Goal: Information Seeking & Learning: Learn about a topic

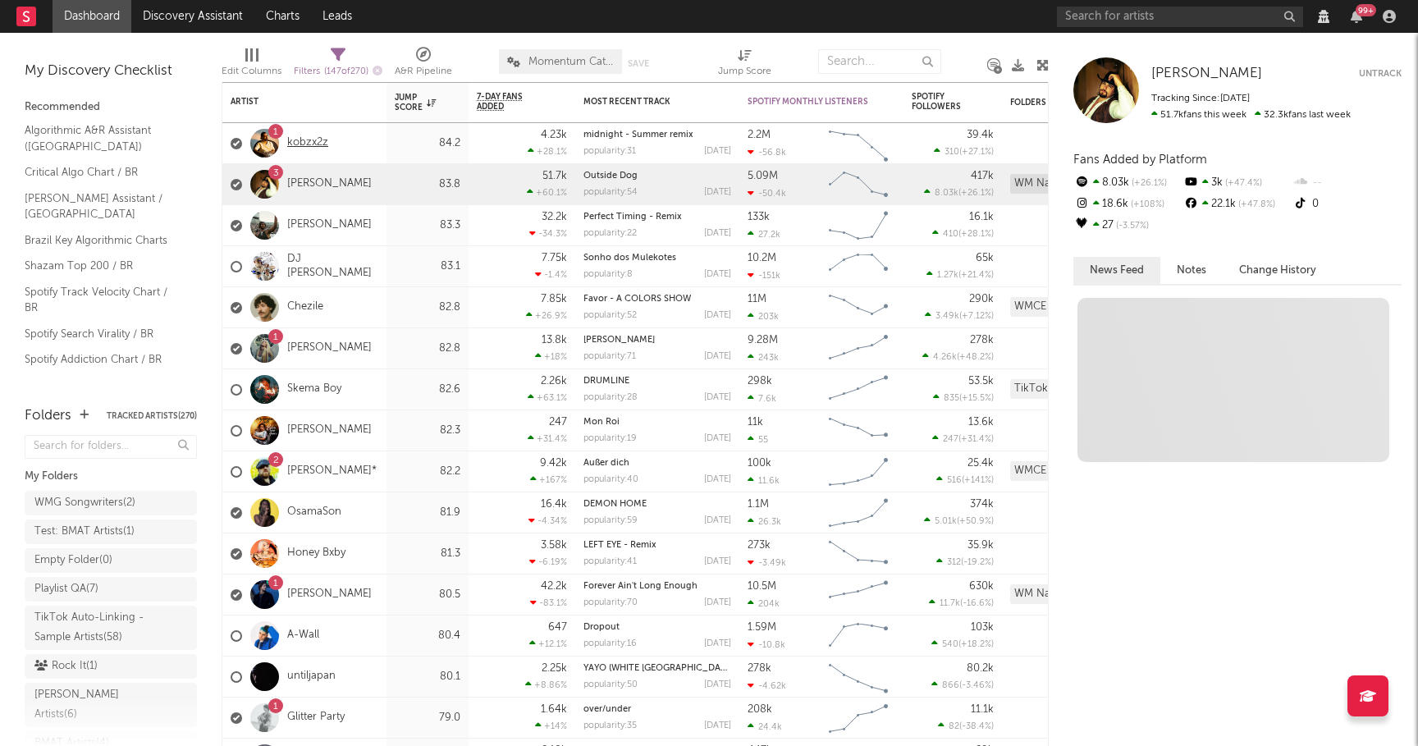
click at [313, 142] on link "kobzx2z" at bounding box center [307, 143] width 41 height 14
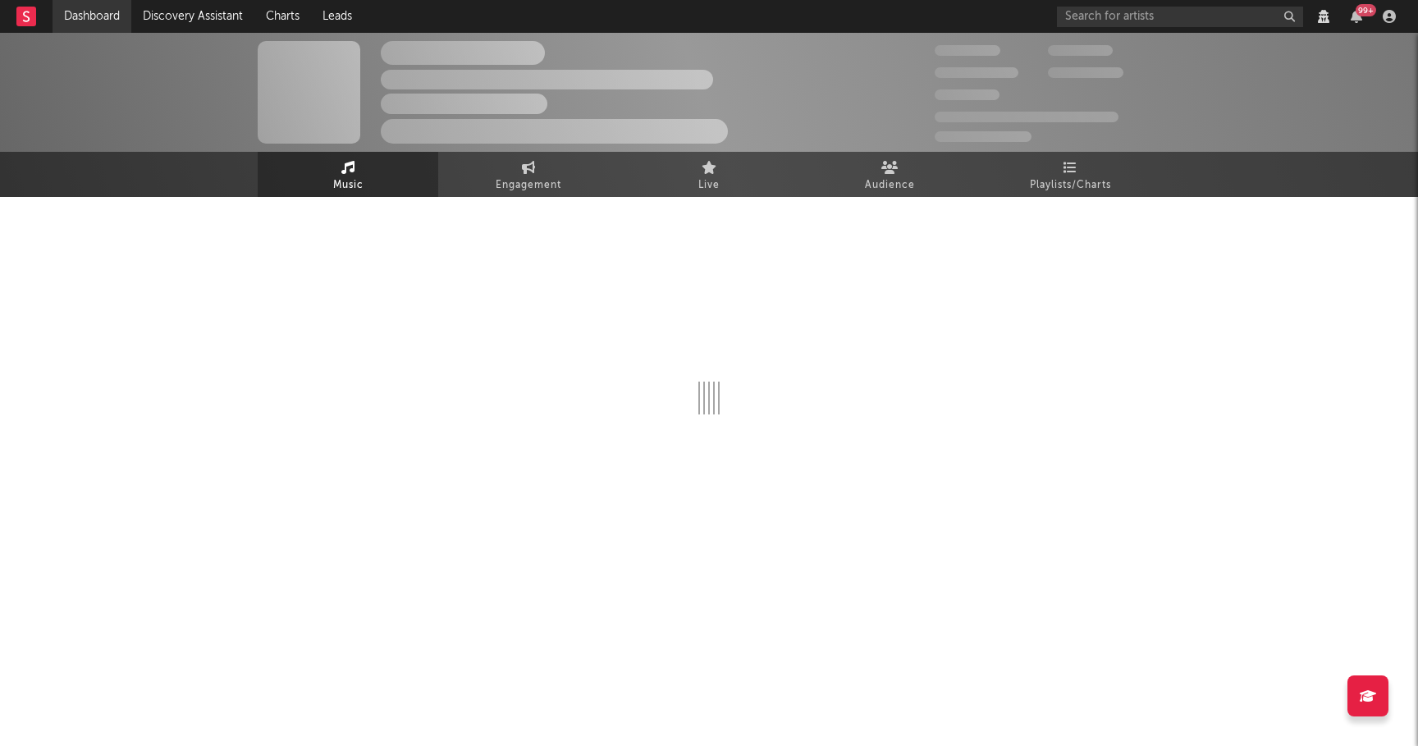
click at [108, 15] on link "Dashboard" at bounding box center [92, 16] width 79 height 33
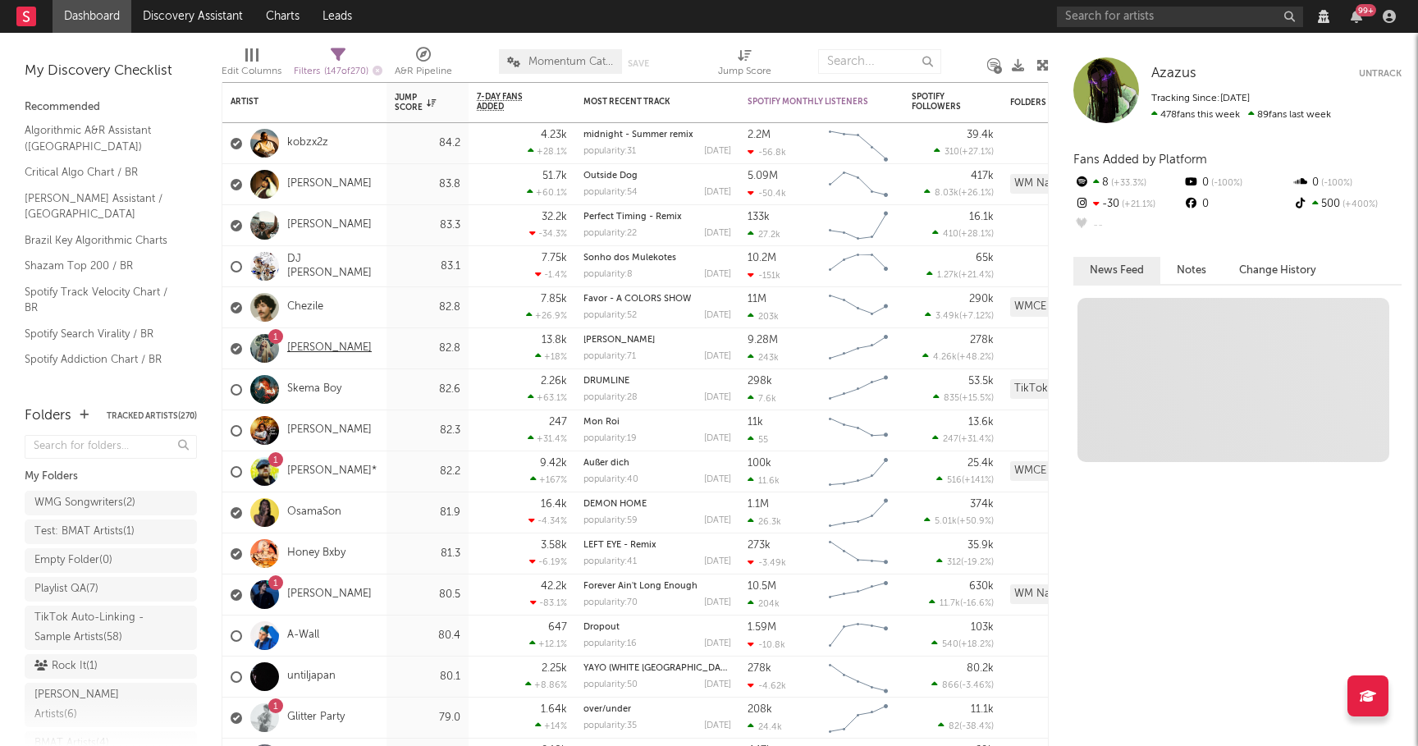
click at [322, 346] on link "[PERSON_NAME]" at bounding box center [329, 348] width 85 height 14
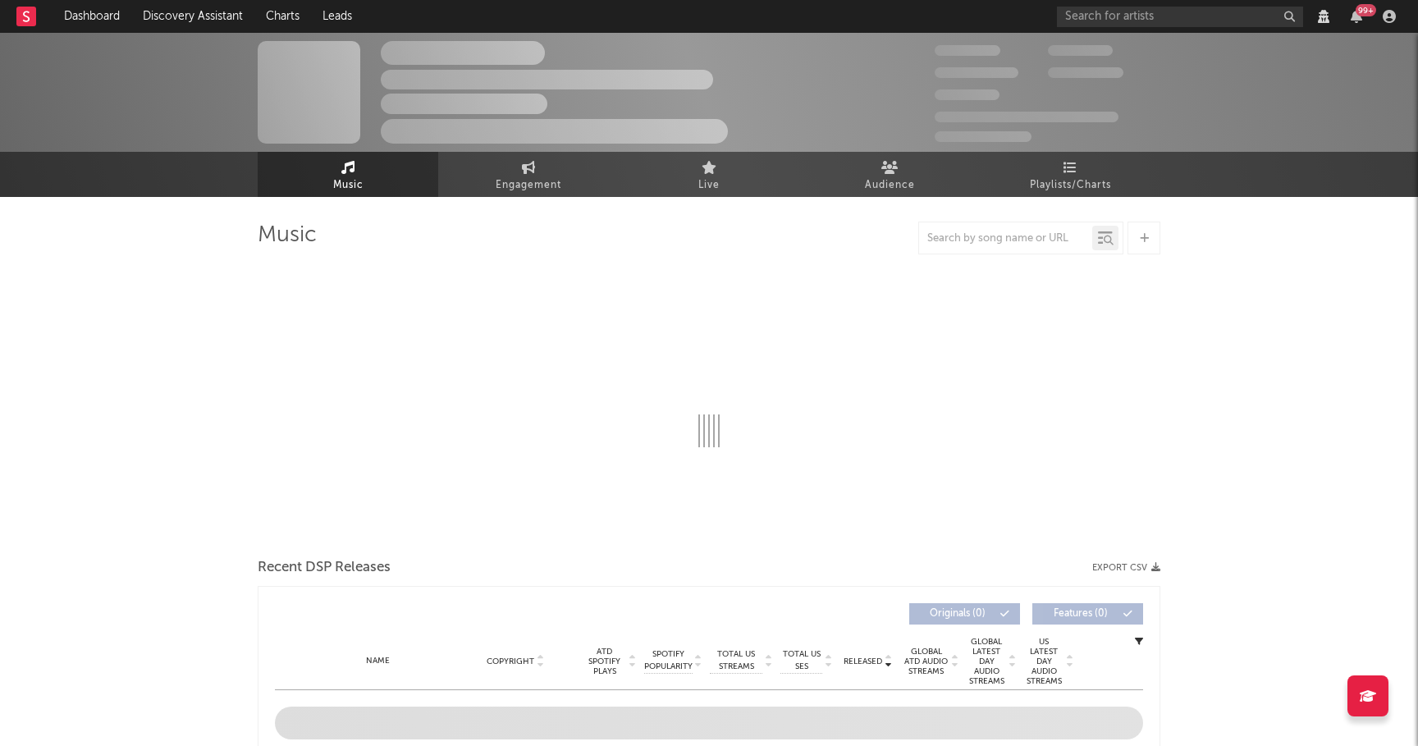
select select "View all"
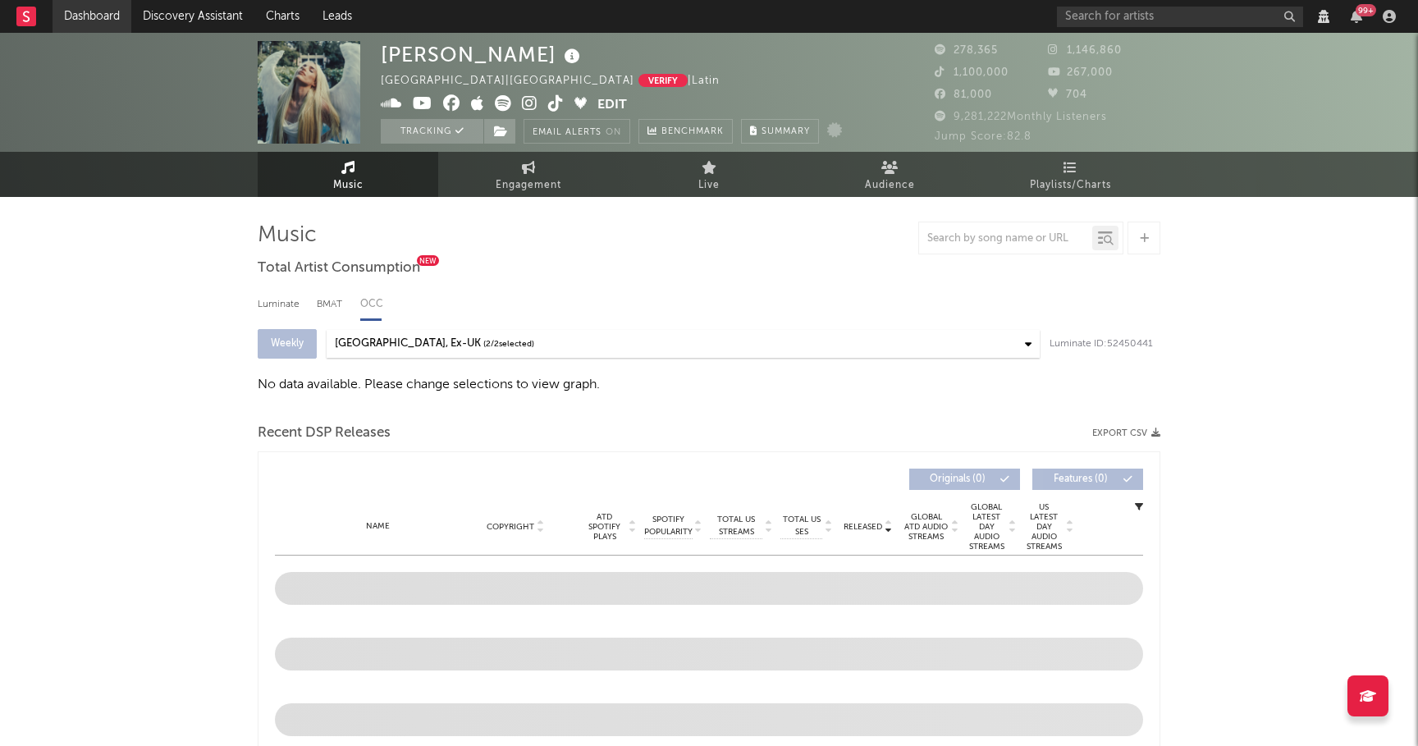
click at [108, 15] on link "Dashboard" at bounding box center [92, 16] width 79 height 33
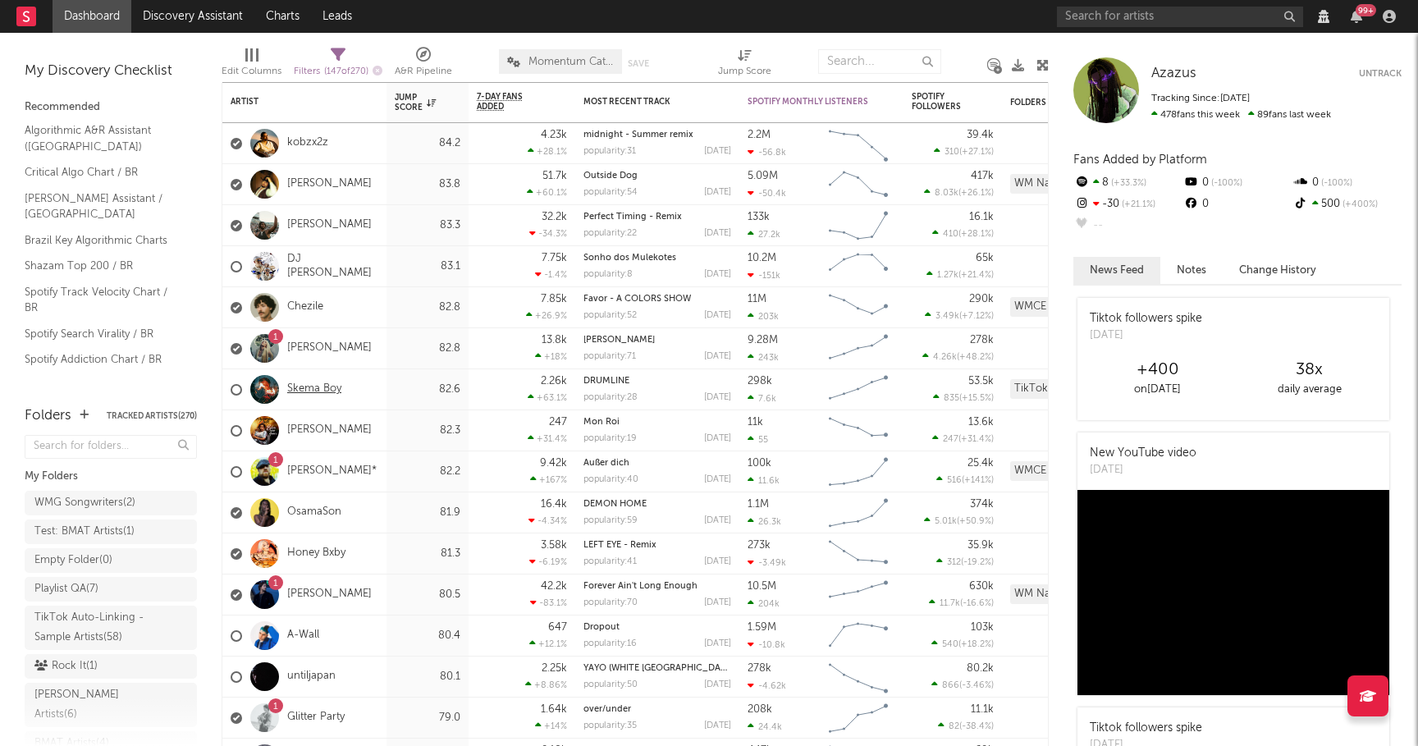
click at [310, 386] on link "Skema Boy" at bounding box center [314, 389] width 54 height 14
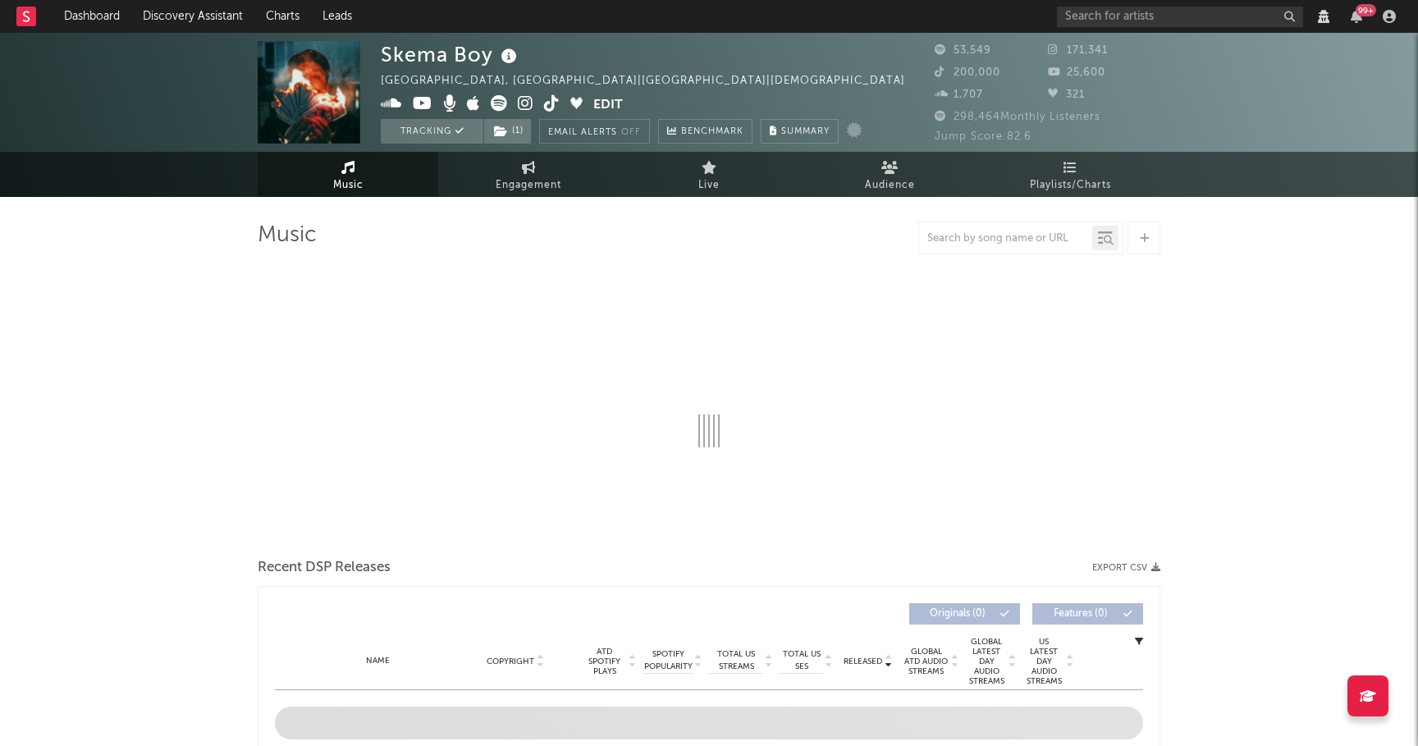
select select "View all"
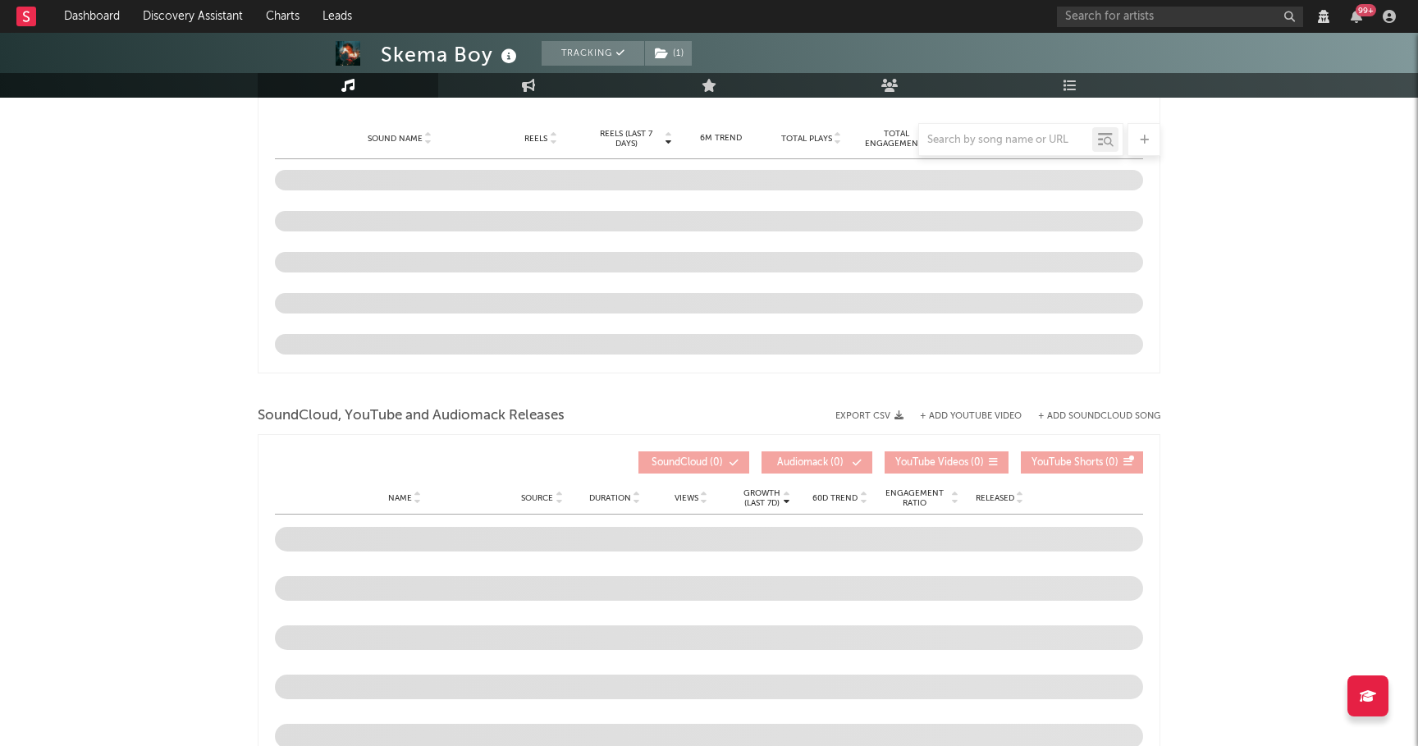
select select "View all"
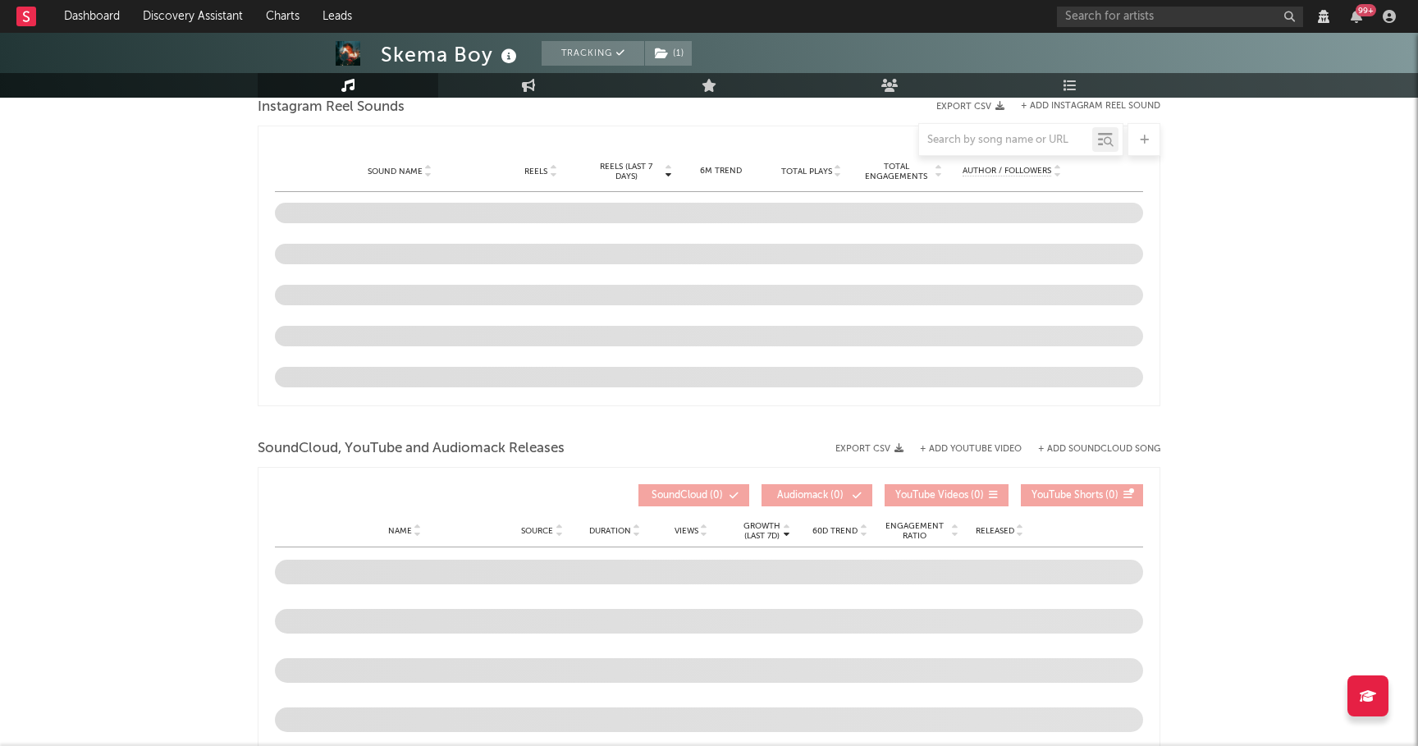
scroll to position [1221, 0]
select select "View all"
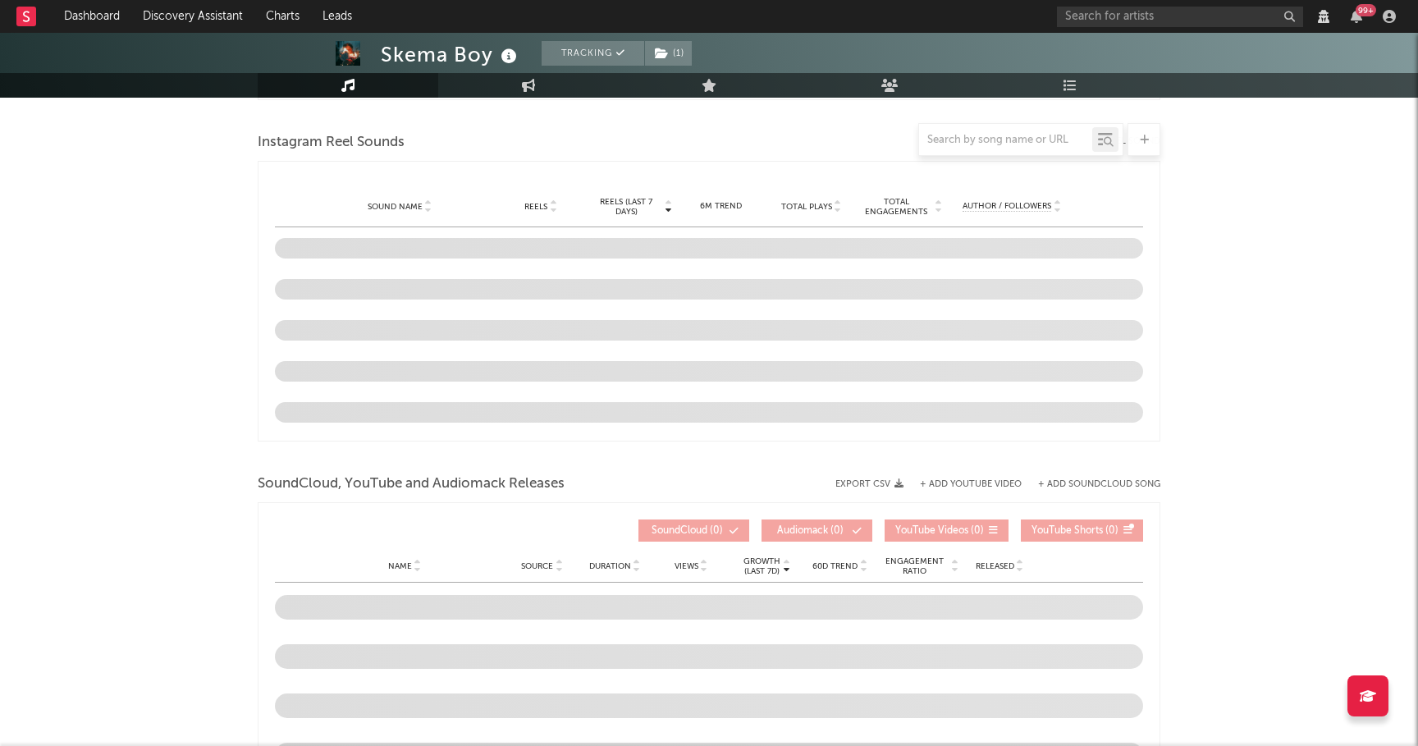
scroll to position [1254, 0]
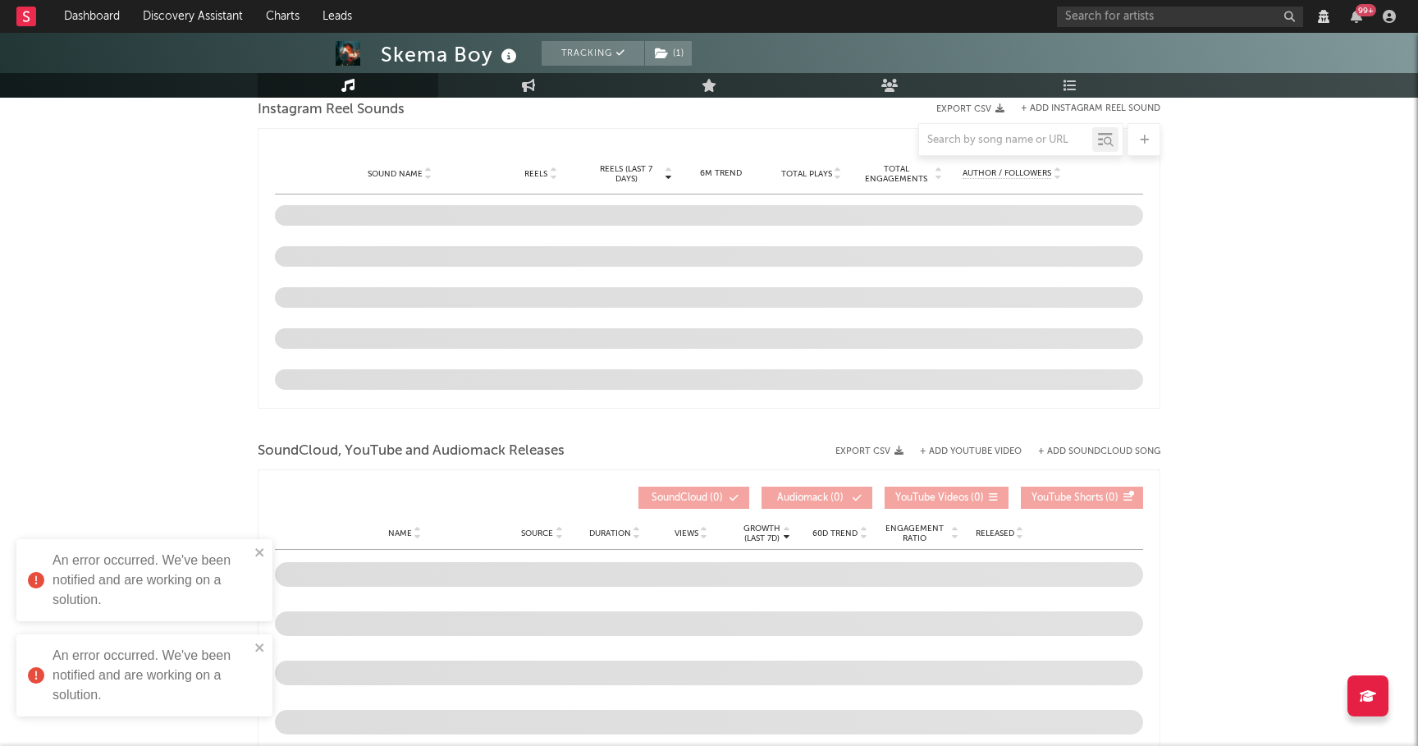
click at [148, 283] on div "Skema Boy Tracking ( 1 ) [GEOGRAPHIC_DATA], [GEOGRAPHIC_DATA] | [GEOGRAPHIC_DAT…" at bounding box center [709, 52] width 1418 height 2547
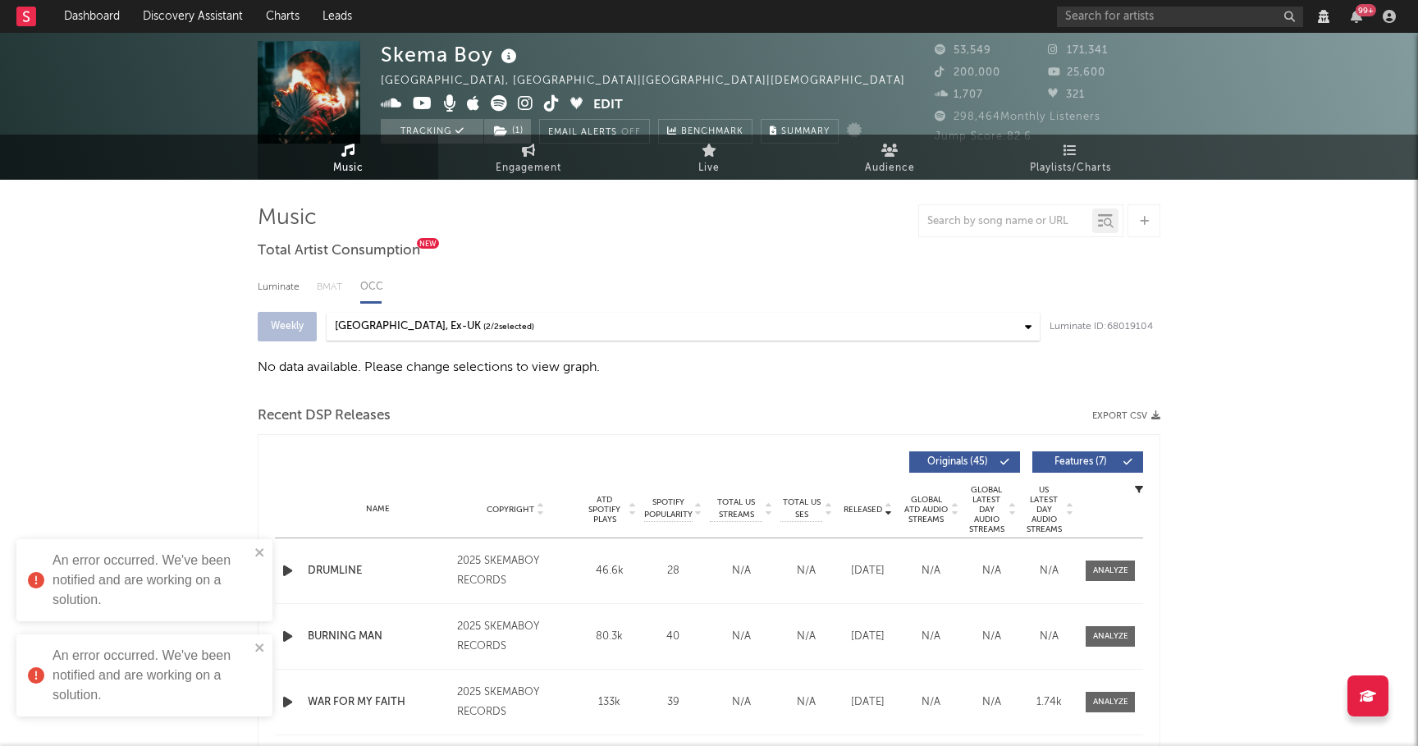
scroll to position [0, 0]
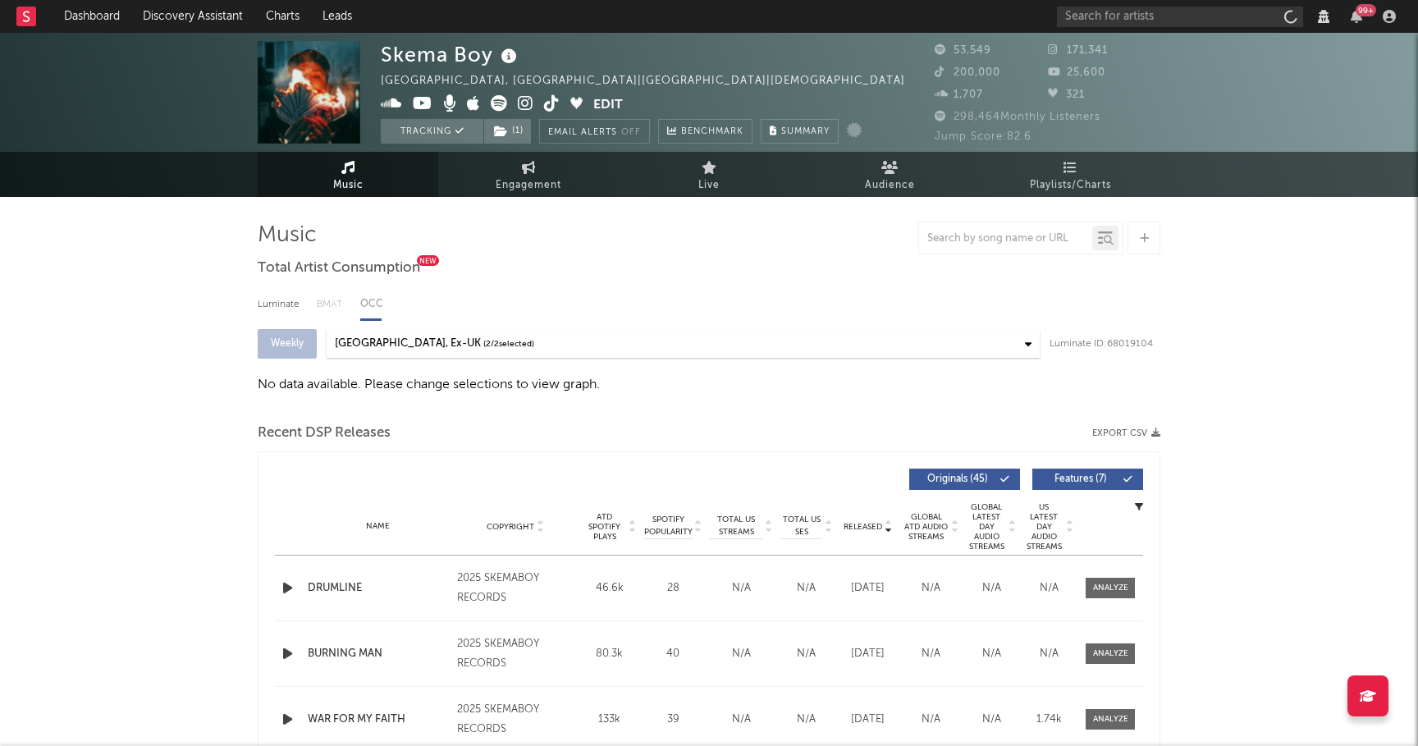
select select "View all"
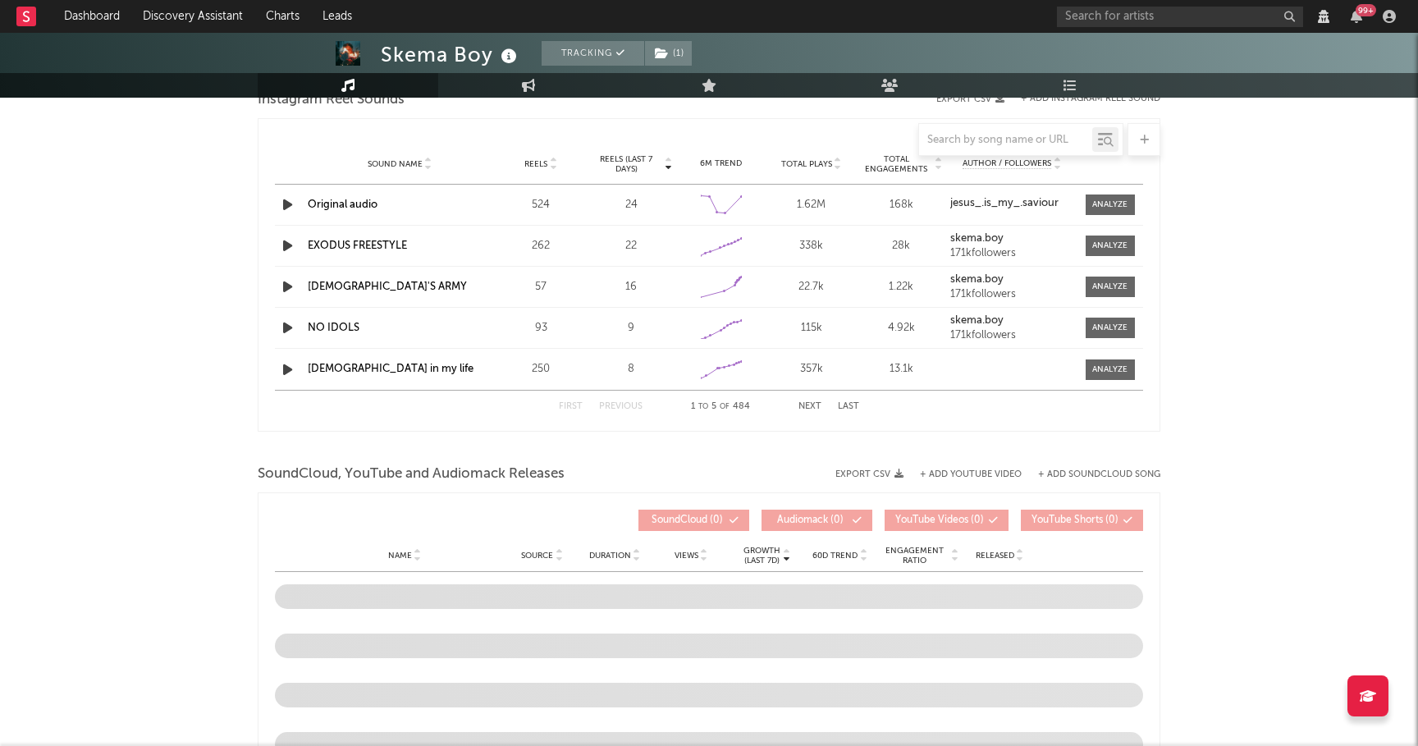
select select "View all"
